Goal: Obtain resource: Obtain resource

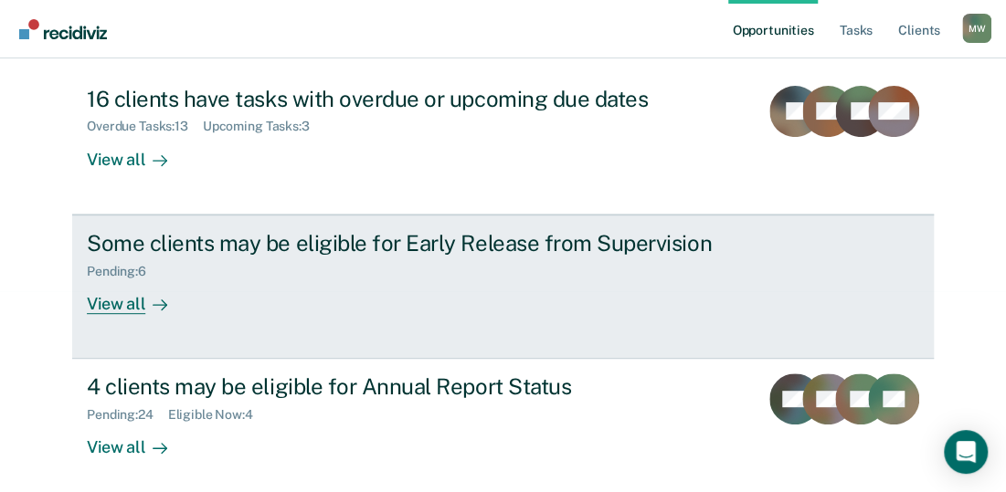
scroll to position [209, 0]
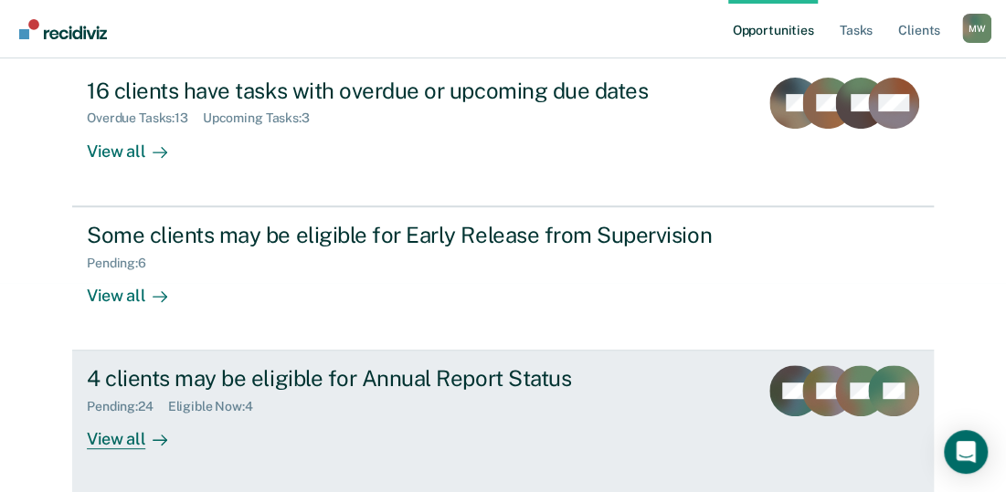
click at [119, 438] on div "View all" at bounding box center [138, 433] width 102 height 36
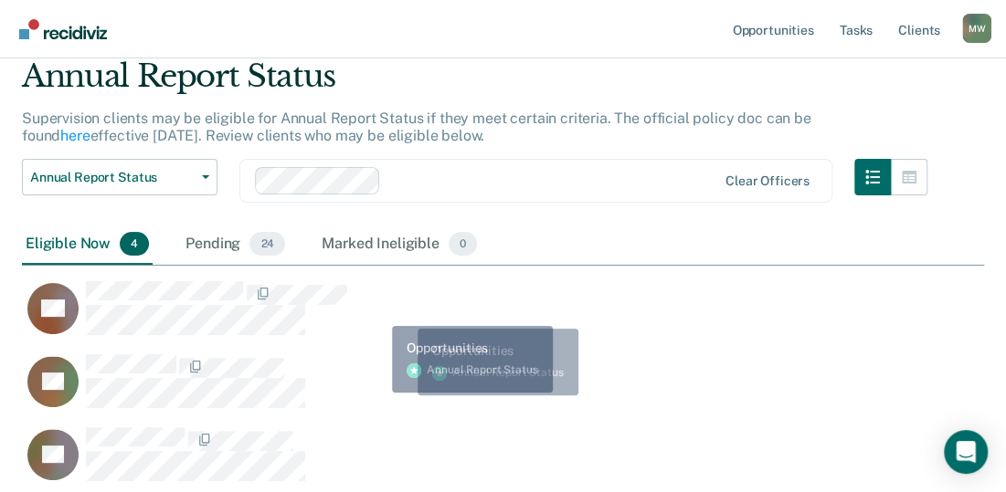
scroll to position [183, 0]
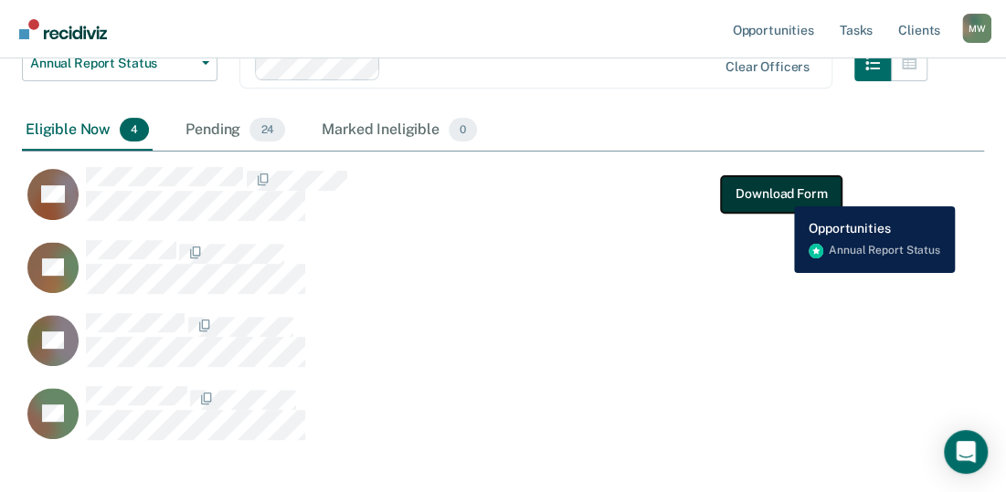
click at [780, 193] on button "Download Form" at bounding box center [781, 193] width 121 height 37
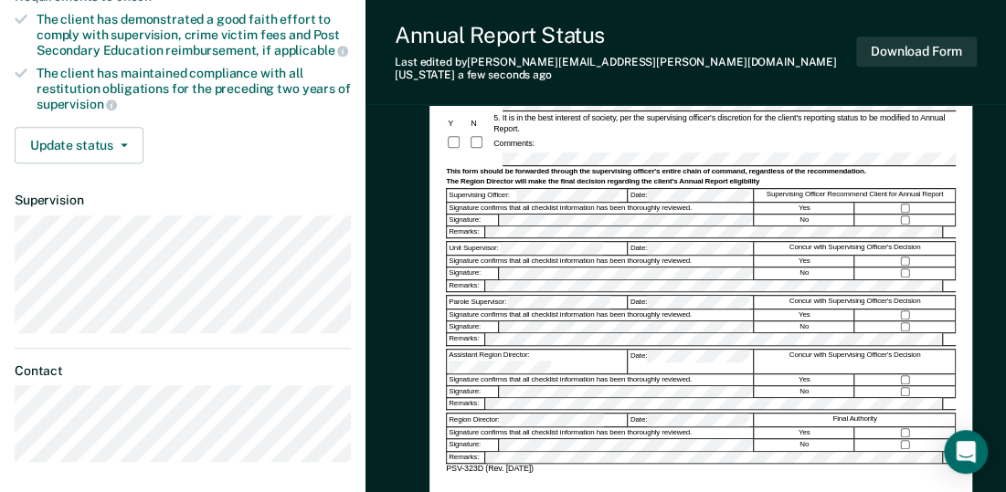
scroll to position [365, 0]
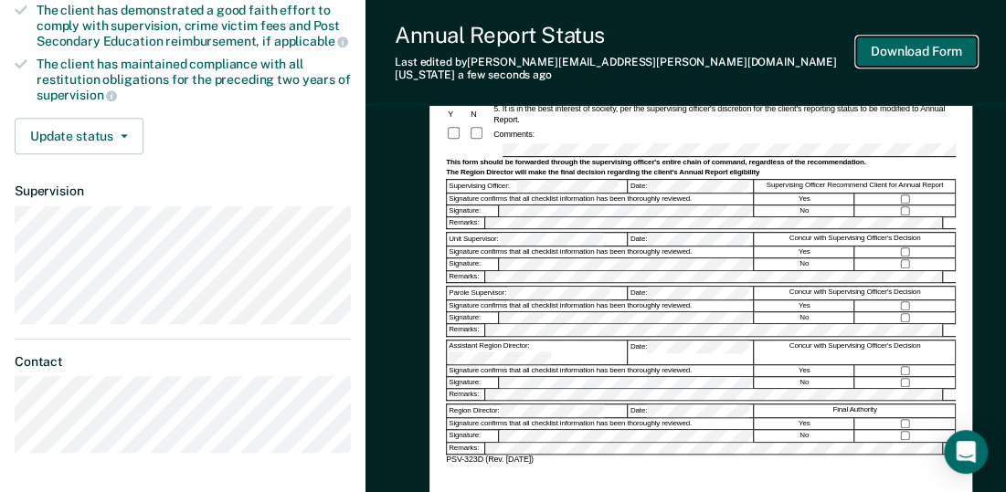
click at [921, 42] on button "Download Form" at bounding box center [916, 52] width 121 height 30
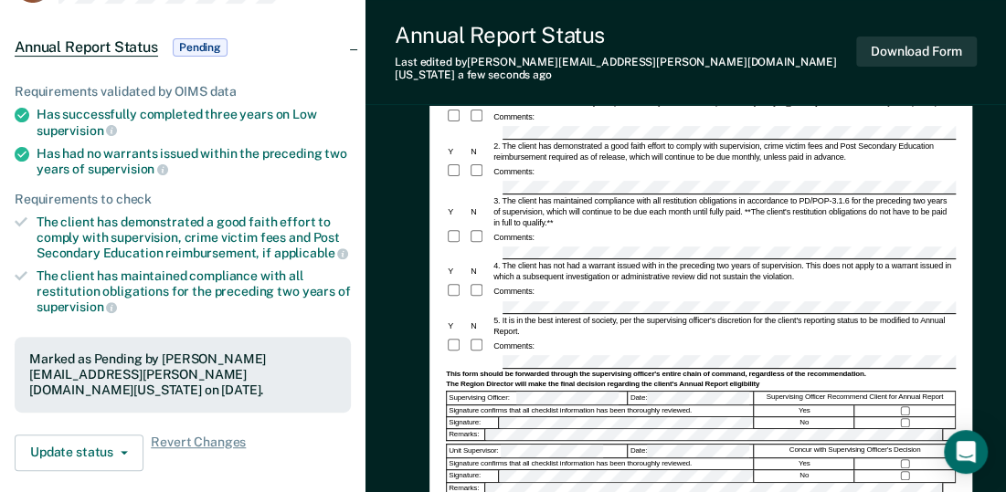
scroll to position [0, 0]
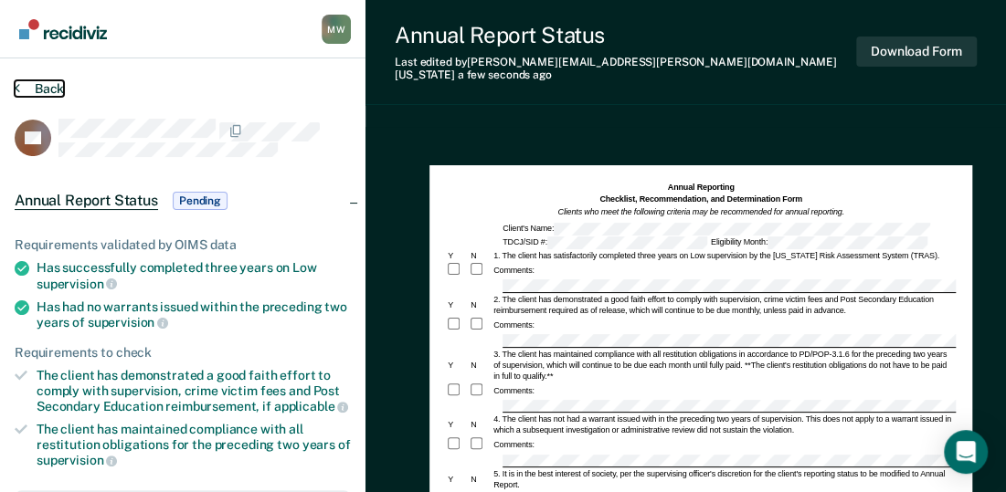
click at [44, 87] on button "Back" at bounding box center [39, 88] width 49 height 16
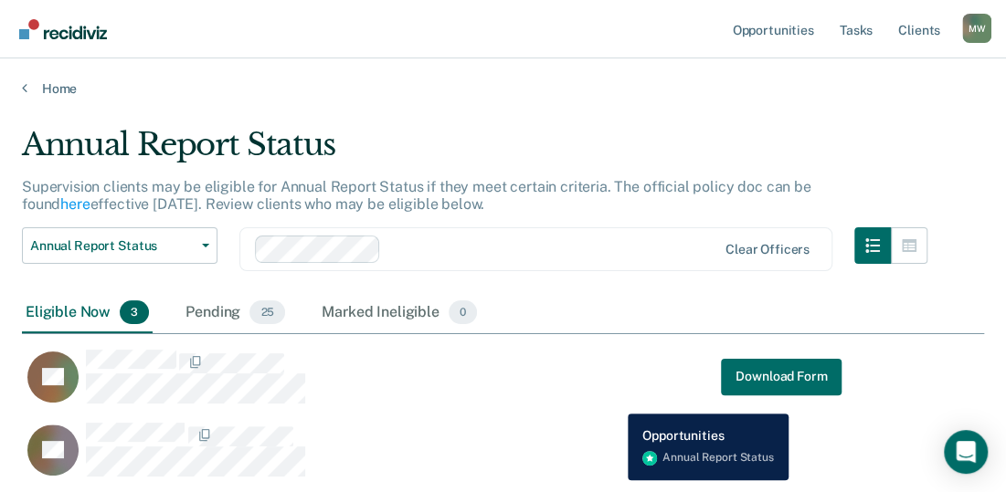
scroll to position [183, 0]
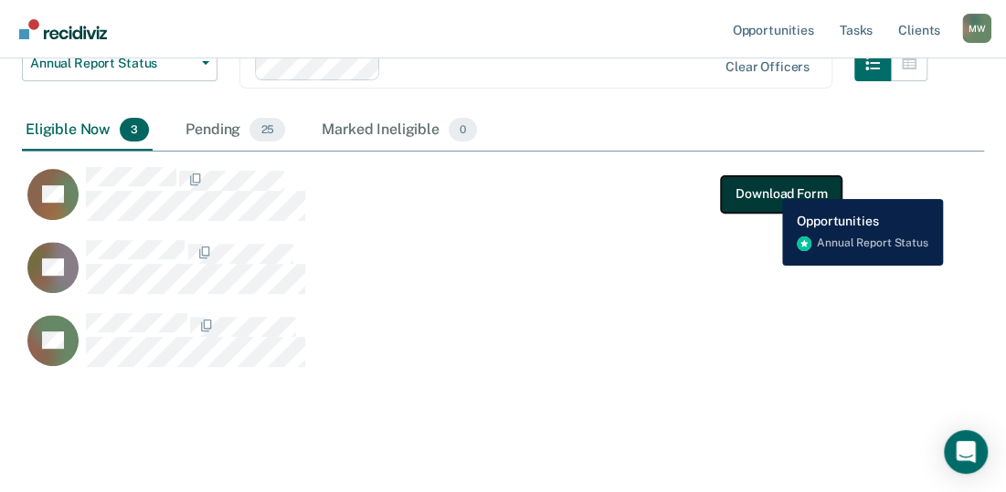
click at [769, 187] on button "Download Form" at bounding box center [781, 193] width 121 height 37
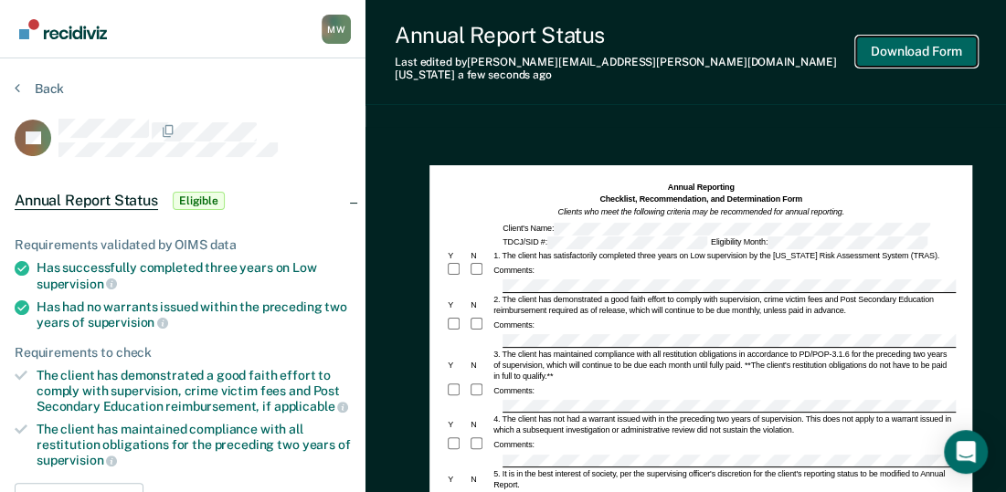
click at [901, 43] on button "Download Form" at bounding box center [916, 52] width 121 height 30
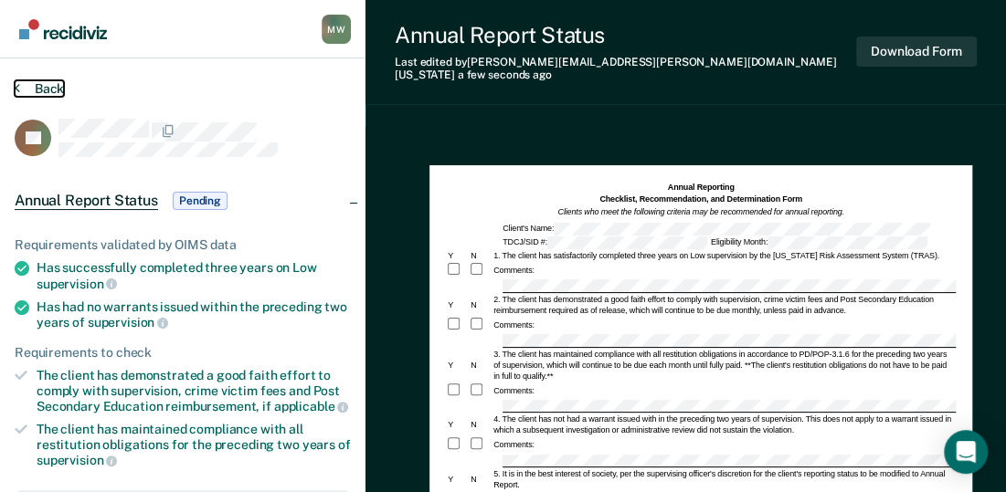
click at [32, 89] on button "Back" at bounding box center [39, 88] width 49 height 16
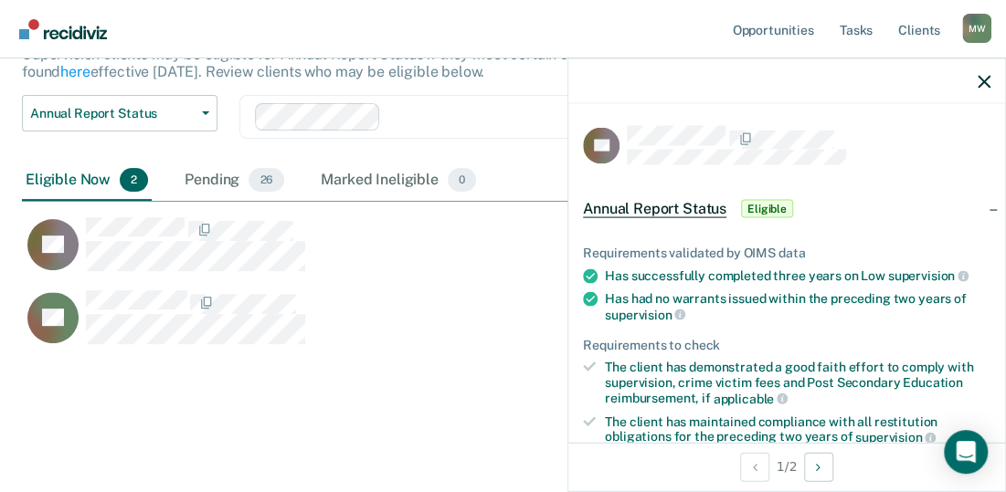
scroll to position [91, 0]
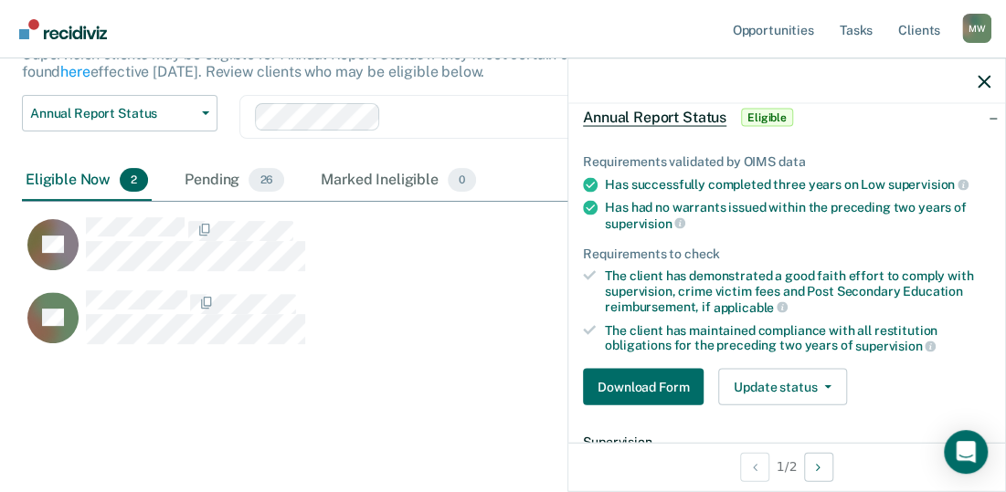
click at [453, 377] on div "Annual Report Status Supervision clients may be eligible for Annual Report Stat…" at bounding box center [503, 205] width 962 height 422
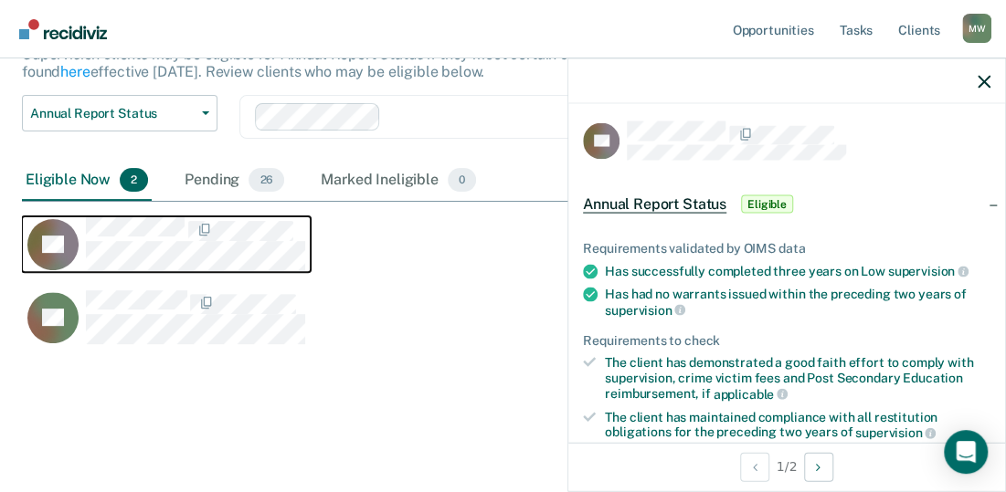
scroll to position [0, 0]
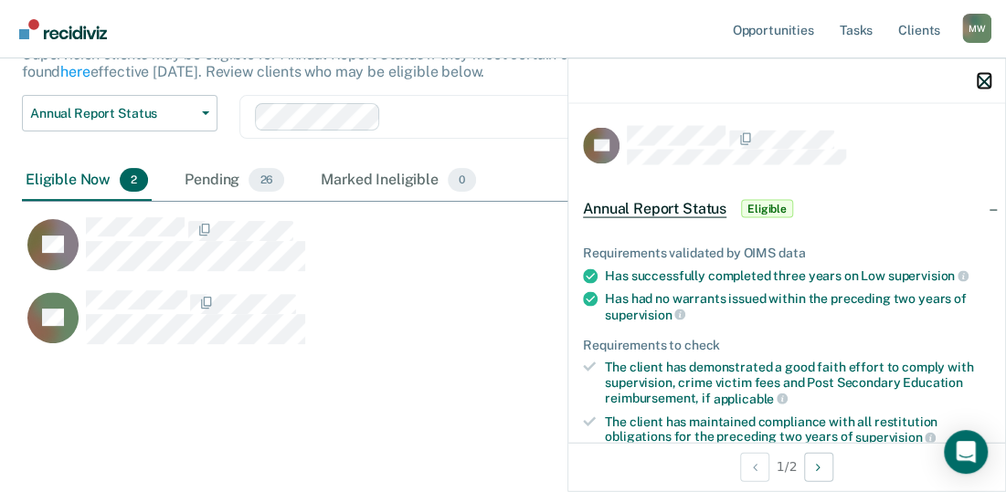
click at [979, 82] on icon "button" at bounding box center [983, 81] width 13 height 13
drag, startPoint x: 986, startPoint y: 81, endPoint x: 972, endPoint y: 81, distance: 13.7
click at [979, 81] on icon "button" at bounding box center [983, 81] width 13 height 13
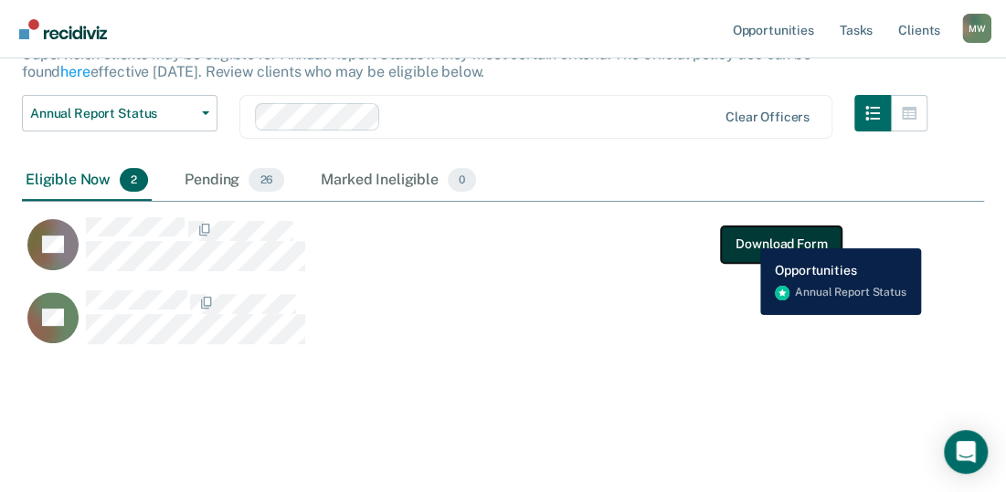
click at [747, 235] on button "Download Form" at bounding box center [781, 244] width 121 height 37
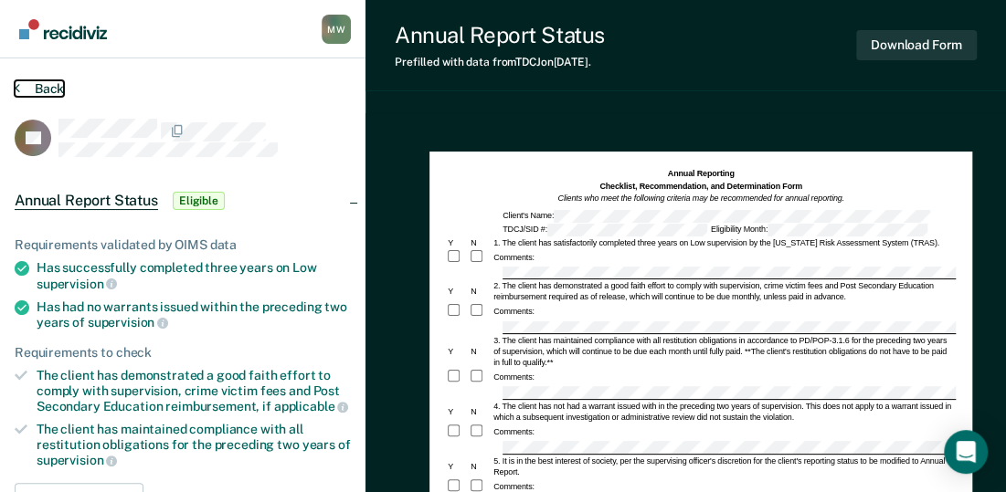
click at [47, 85] on button "Back" at bounding box center [39, 88] width 49 height 16
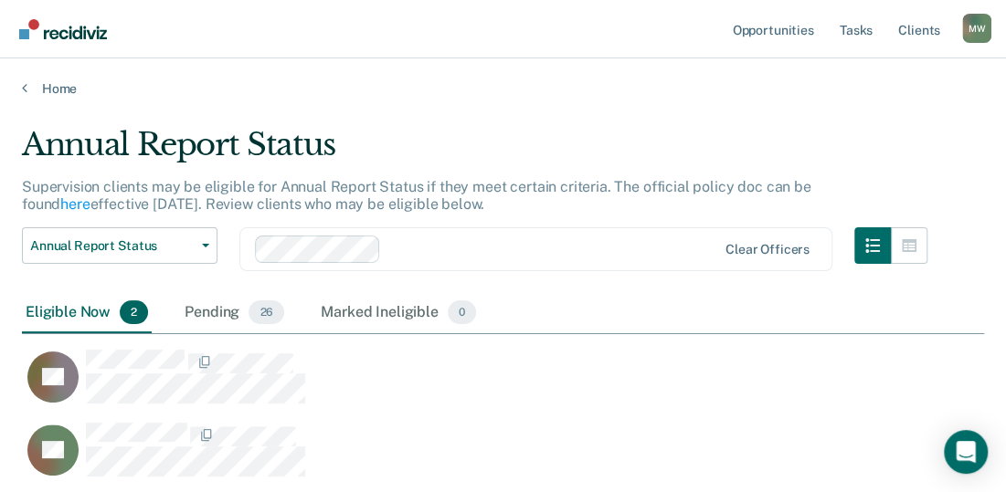
scroll to position [91, 0]
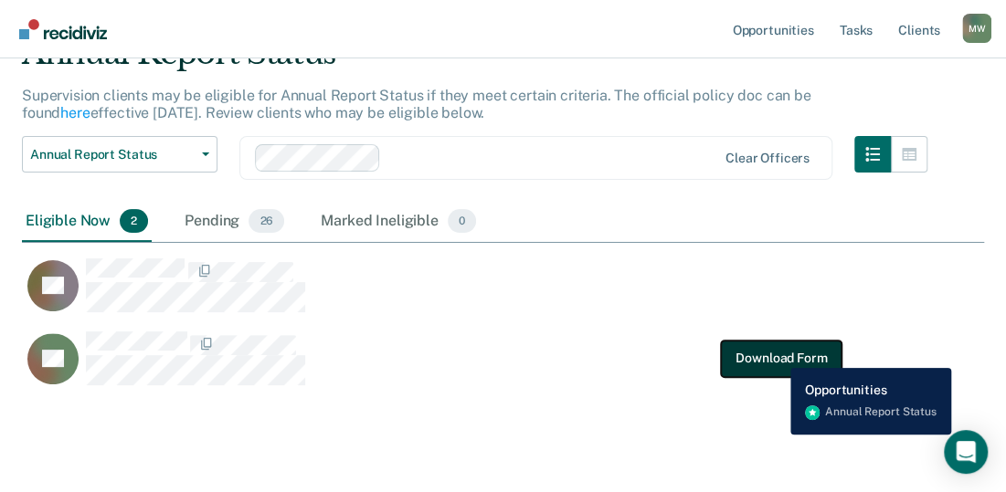
click at [776, 354] on button "Download Form" at bounding box center [781, 358] width 121 height 37
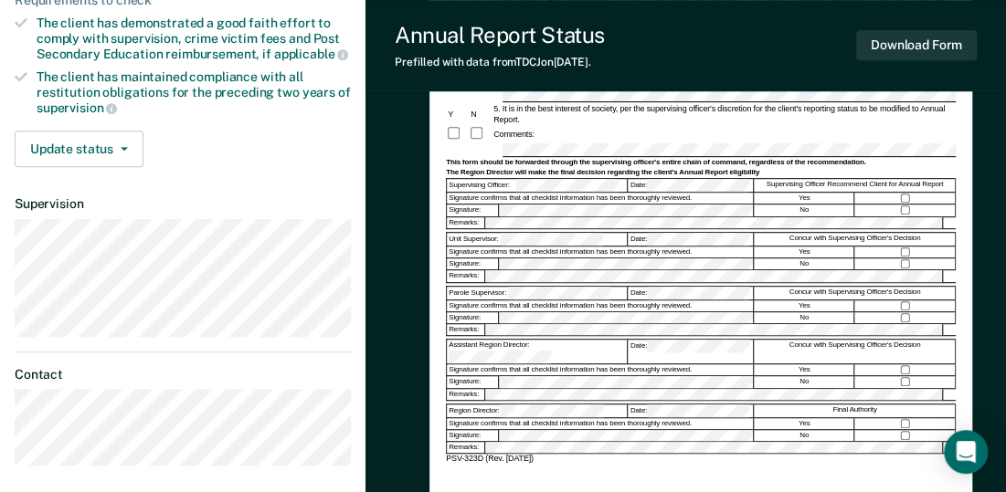
scroll to position [365, 0]
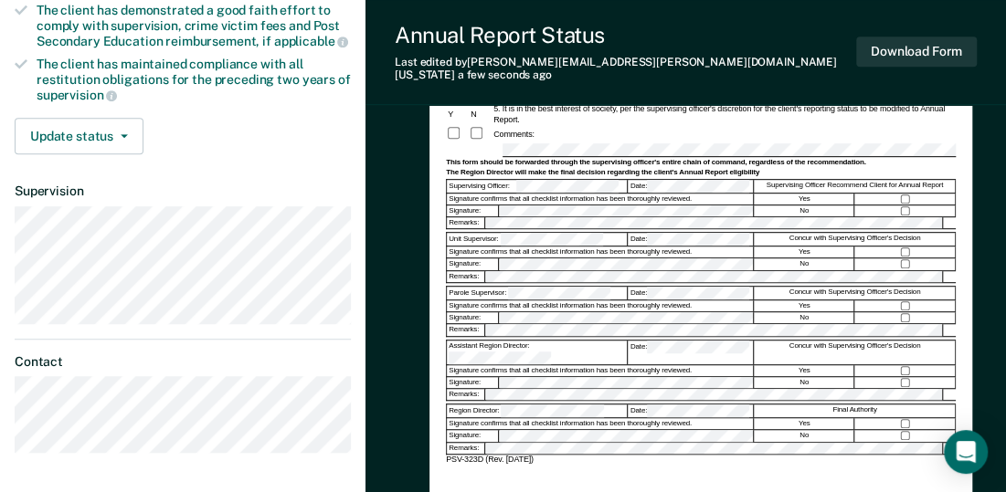
click at [896, 194] on div at bounding box center [905, 199] width 100 height 11
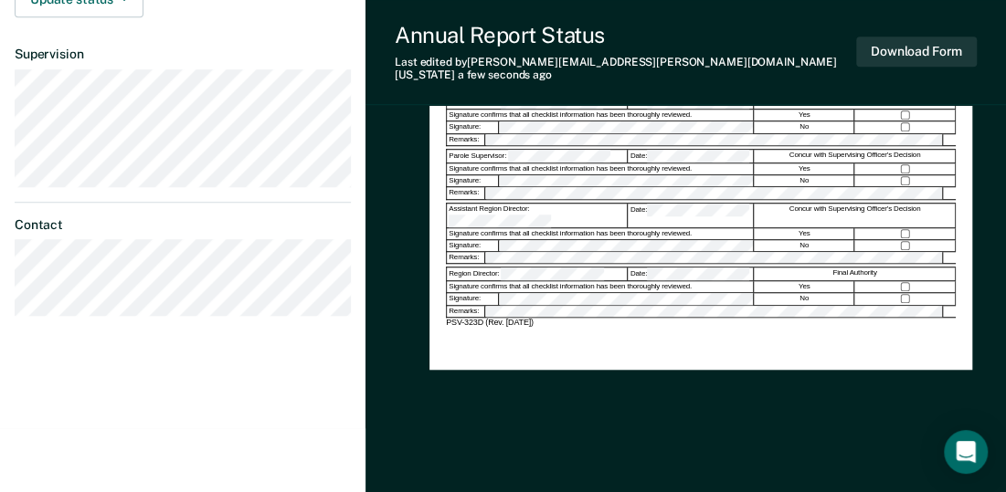
scroll to position [234, 0]
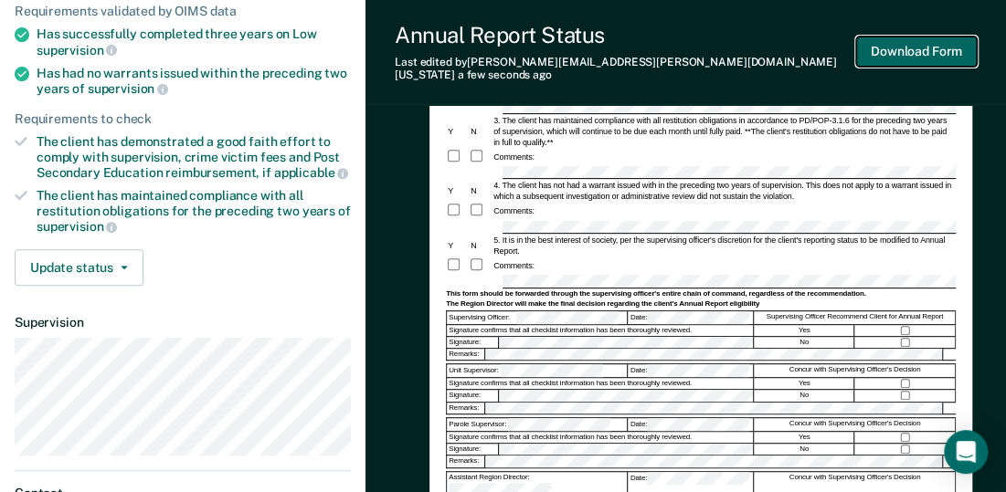
click at [946, 45] on button "Download Form" at bounding box center [916, 52] width 121 height 30
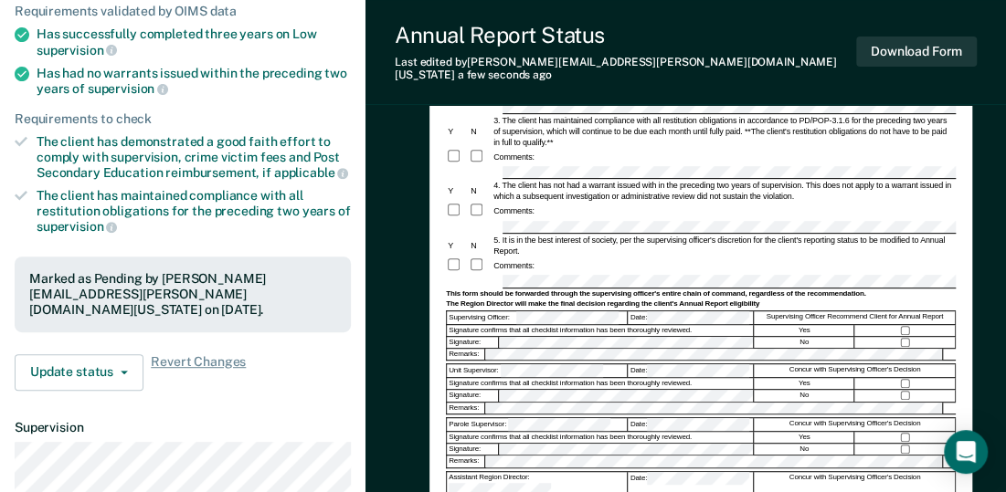
scroll to position [0, 0]
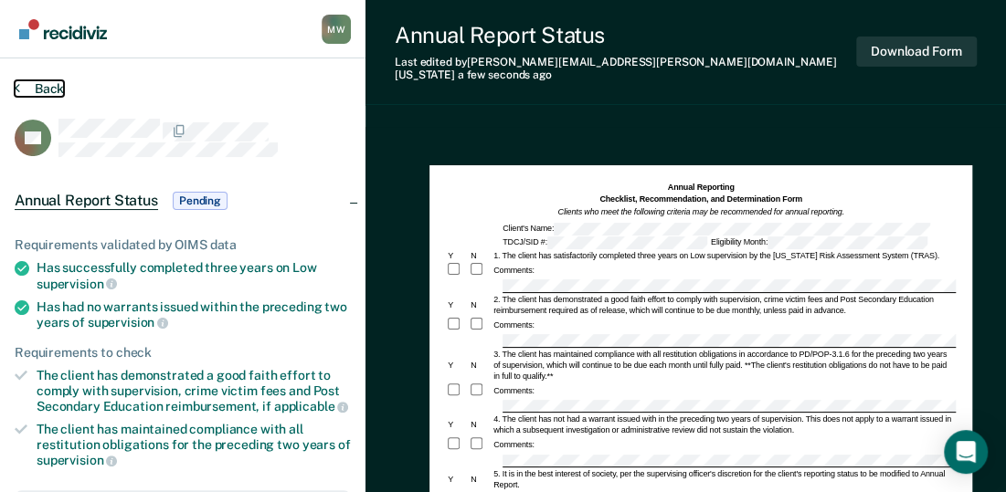
click at [49, 86] on button "Back" at bounding box center [39, 88] width 49 height 16
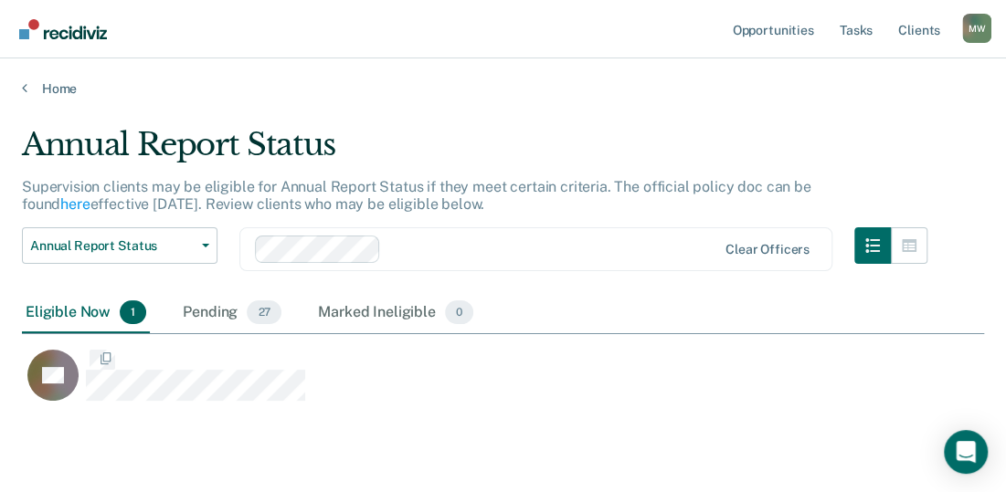
scroll to position [276, 947]
click at [382, 313] on div "Marked Ineligible 0" at bounding box center [395, 313] width 163 height 40
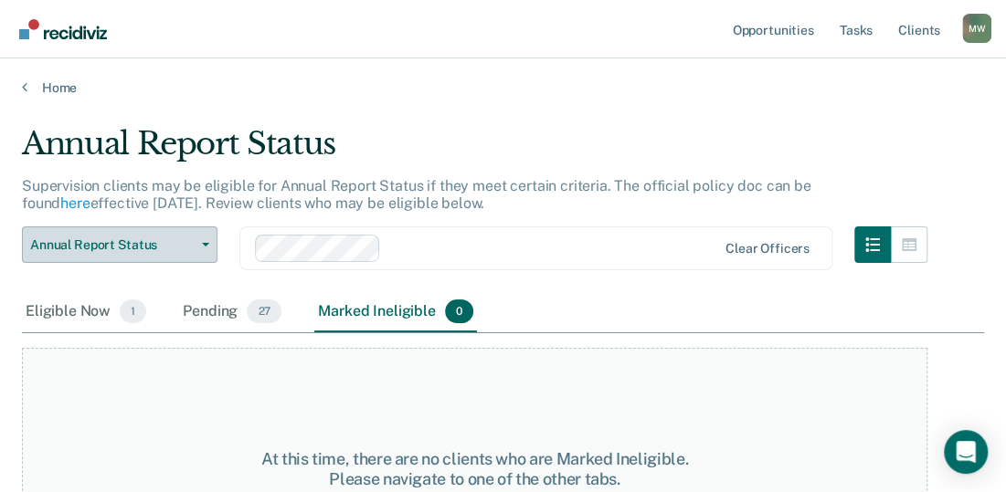
scroll to position [0, 0]
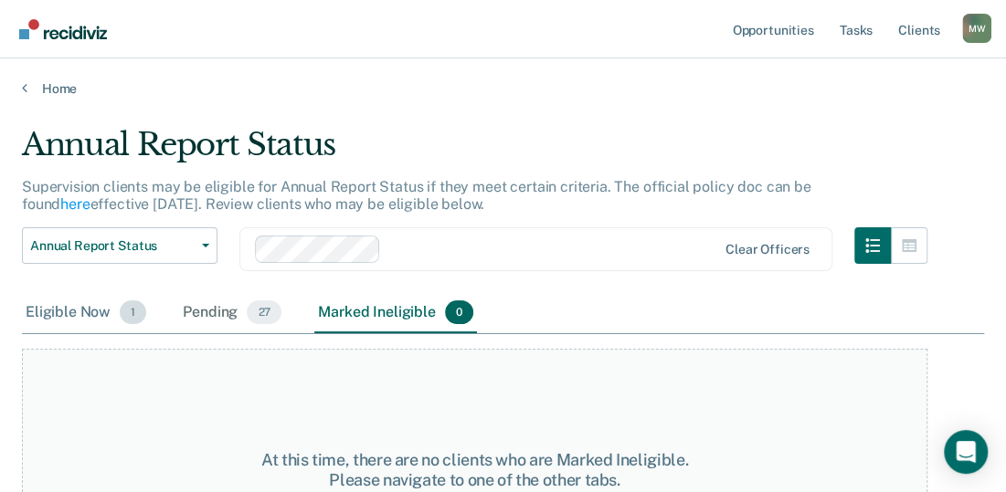
click at [91, 308] on div "Eligible Now 1" at bounding box center [86, 313] width 128 height 40
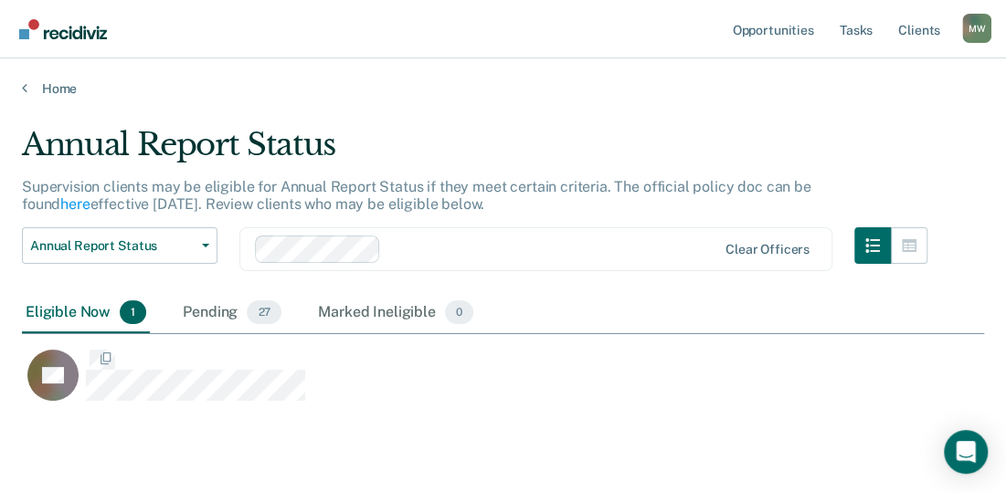
scroll to position [276, 947]
click at [210, 310] on div "Pending 27" at bounding box center [232, 313] width 106 height 40
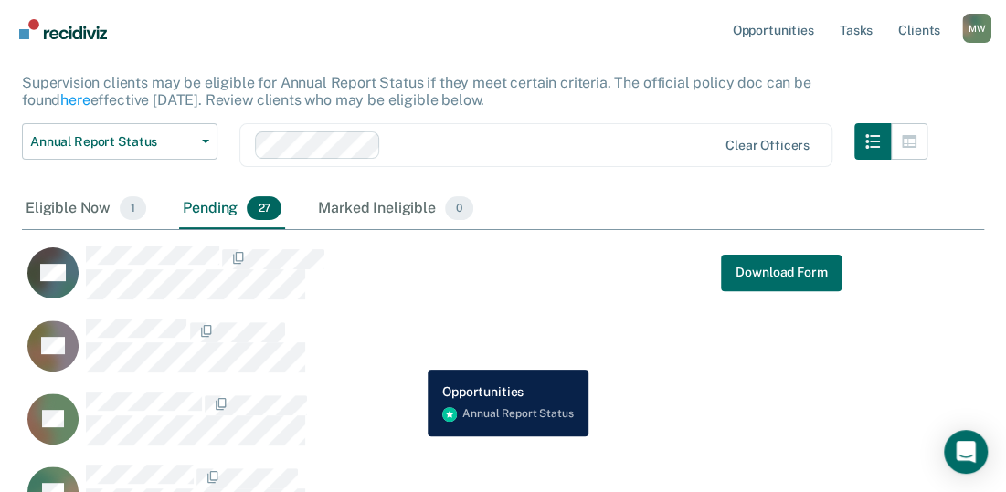
scroll to position [132, 0]
